Goal: Navigation & Orientation: Find specific page/section

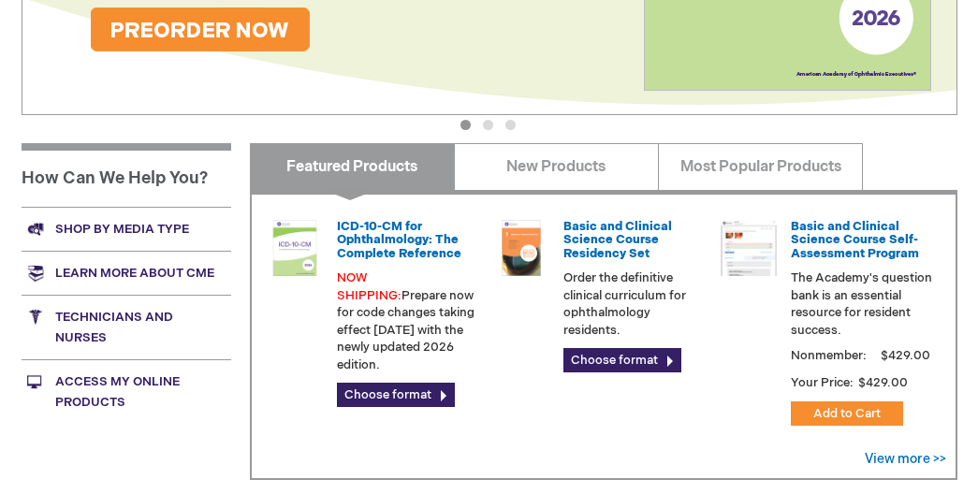
scroll to position [616, 0]
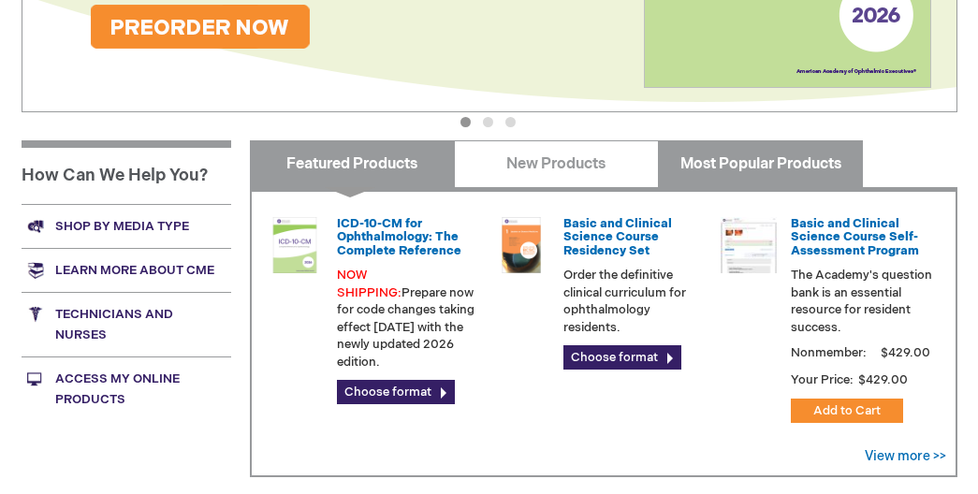
click at [749, 180] on link "Most Popular Products" at bounding box center [760, 163] width 205 height 47
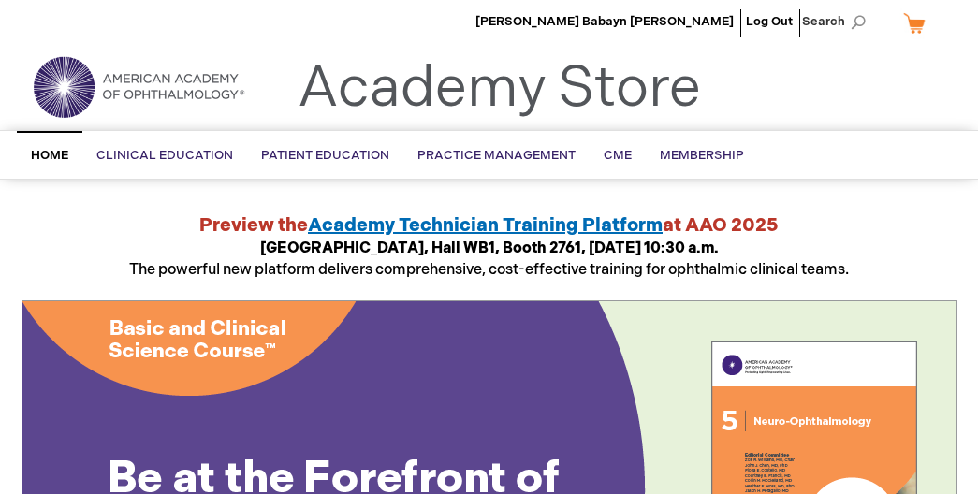
scroll to position [0, 0]
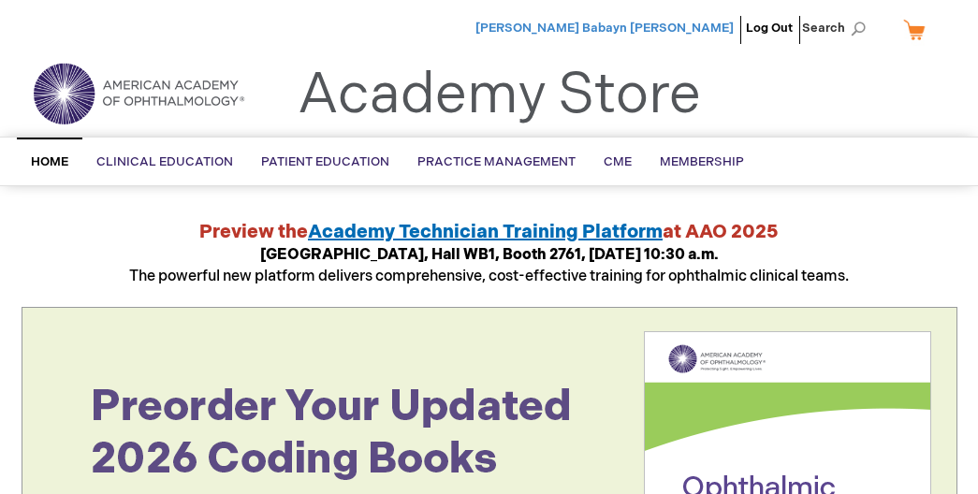
click at [691, 26] on span "[PERSON_NAME] Babayn [PERSON_NAME]" at bounding box center [604, 28] width 258 height 15
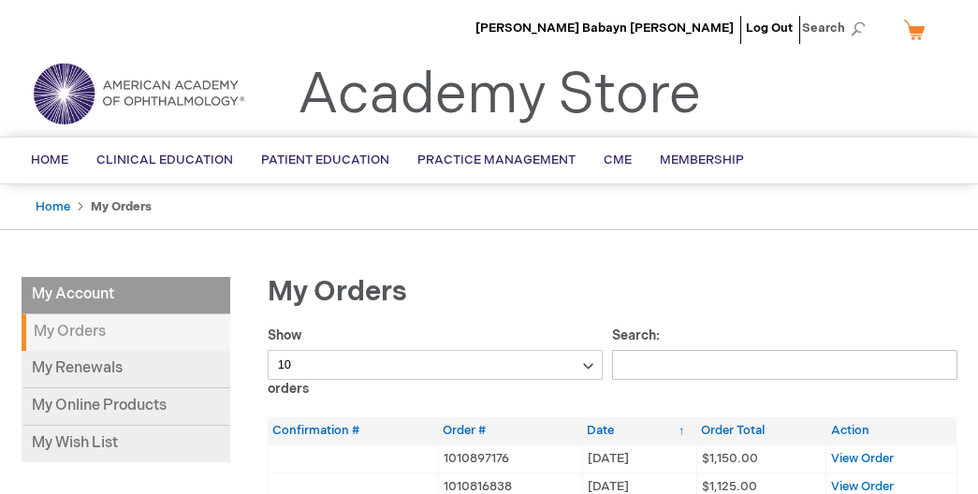
click at [93, 287] on li "My Account" at bounding box center [126, 295] width 209 height 37
click at [53, 205] on link "Home" at bounding box center [53, 206] width 35 height 15
